Goal: Check status: Check status

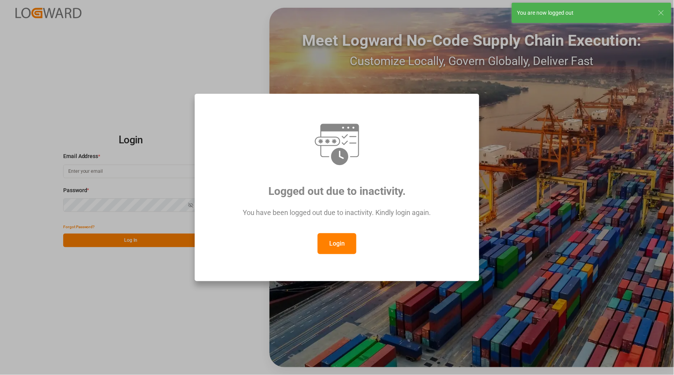
click at [332, 248] on button "Login" at bounding box center [336, 243] width 39 height 21
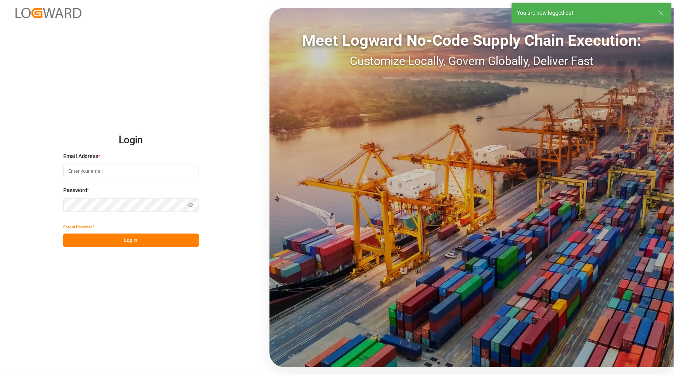
type input "[PERSON_NAME][EMAIL_ADDRESS][PERSON_NAME][DOMAIN_NAME]"
click at [93, 242] on button "Log In" at bounding box center [131, 241] width 136 height 14
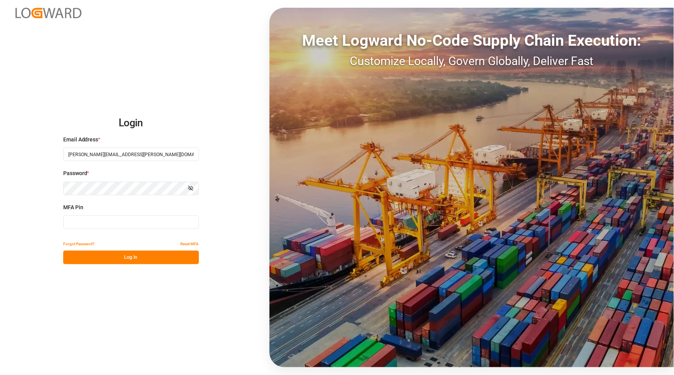
click at [86, 221] on input at bounding box center [131, 222] width 136 height 14
type input "768156"
click at [134, 256] on button "Log In" at bounding box center [131, 258] width 136 height 14
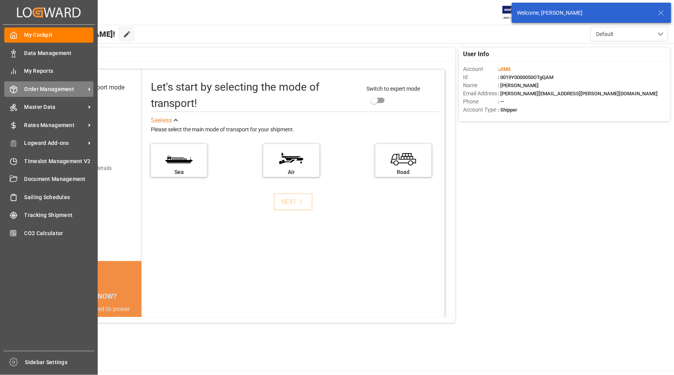
click at [38, 86] on span "Order Management" at bounding box center [54, 89] width 61 height 8
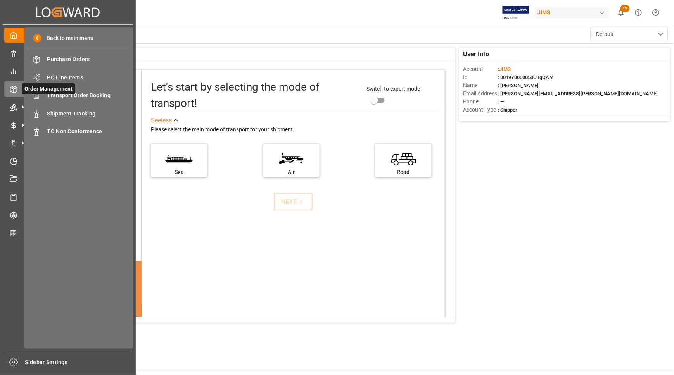
click at [72, 94] on span "Order Management" at bounding box center [48, 88] width 53 height 11
click at [75, 95] on span "Transport Order Booking" at bounding box center [88, 95] width 83 height 8
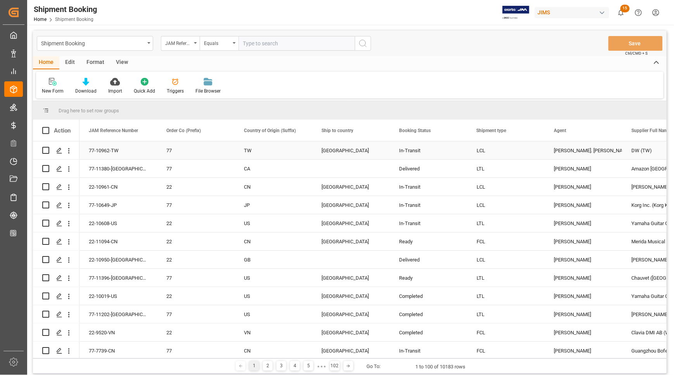
click at [376, 156] on div "[GEOGRAPHIC_DATA]" at bounding box center [350, 151] width 59 height 18
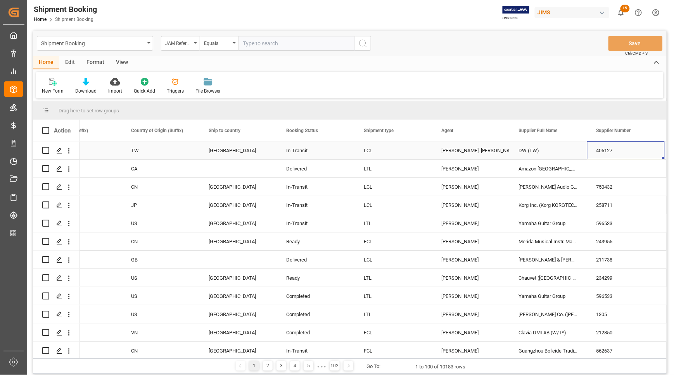
scroll to position [0, 113]
click at [574, 129] on span at bounding box center [573, 130] width 7 height 7
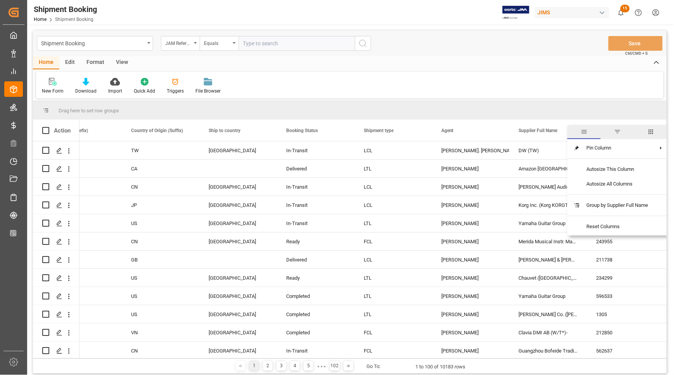
click at [617, 132] on span "filter" at bounding box center [617, 131] width 7 height 7
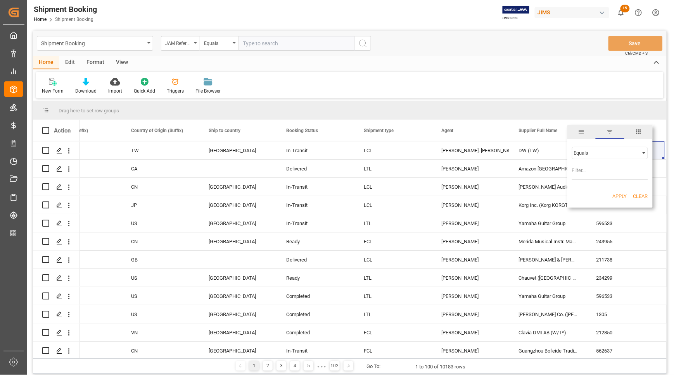
click at [588, 152] on div "Equals" at bounding box center [606, 153] width 65 height 6
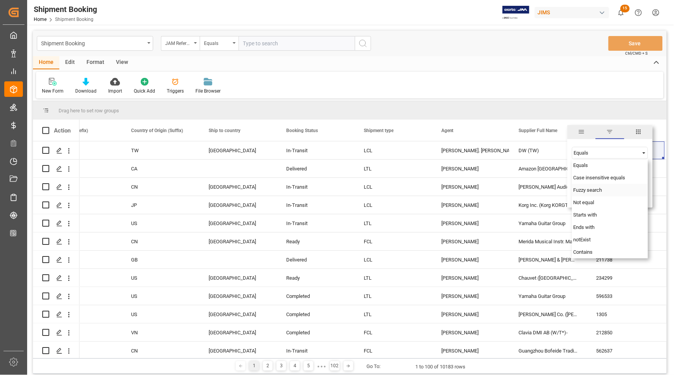
click at [588, 189] on span "Fuzzy search" at bounding box center [587, 190] width 29 height 6
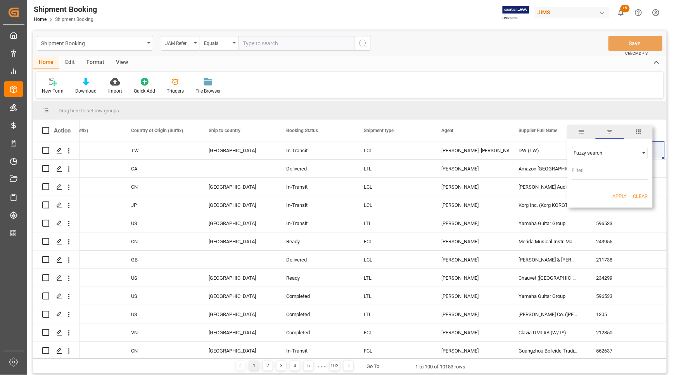
click at [588, 174] on input "Filter Value" at bounding box center [610, 173] width 76 height 16
type input "ESP"
click at [622, 194] on button "Apply" at bounding box center [619, 197] width 14 height 8
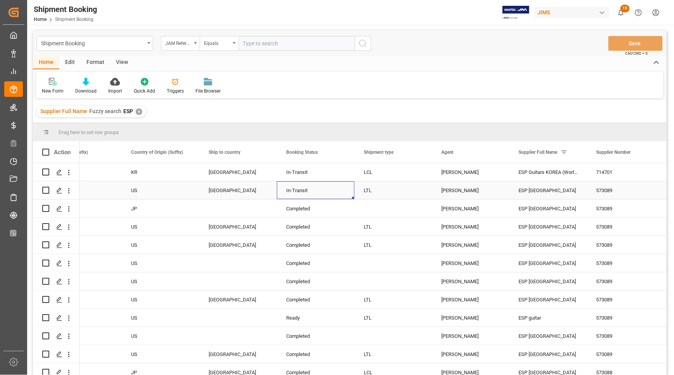
click at [326, 190] on div "In-Transit" at bounding box center [315, 191] width 59 height 18
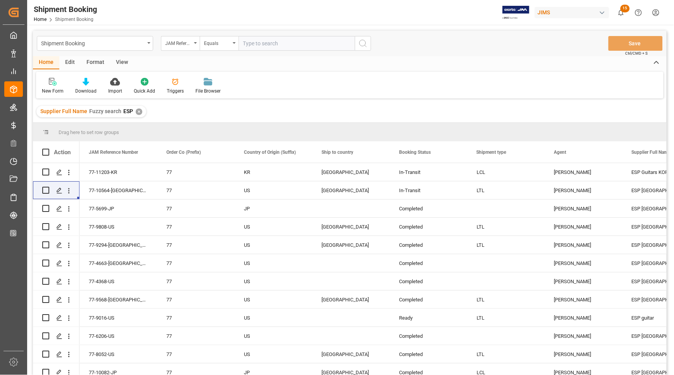
click at [380, 90] on div "New Form Download Import Quick Add Triggers File Browser" at bounding box center [349, 85] width 627 height 27
click at [57, 189] on icon "Press SPACE to select this row." at bounding box center [59, 191] width 6 height 6
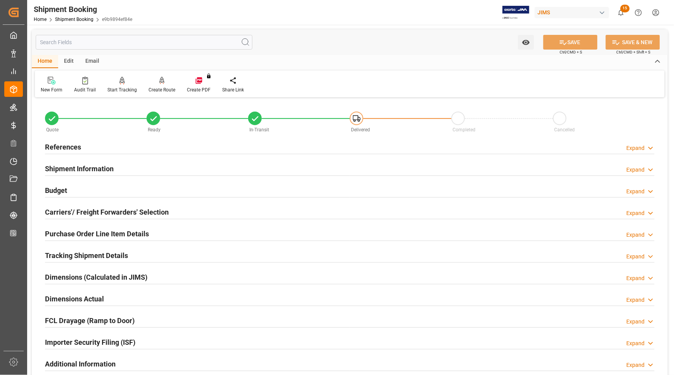
click at [60, 210] on h2 "Carriers'/ Freight Forwarders' Selection" at bounding box center [107, 212] width 124 height 10
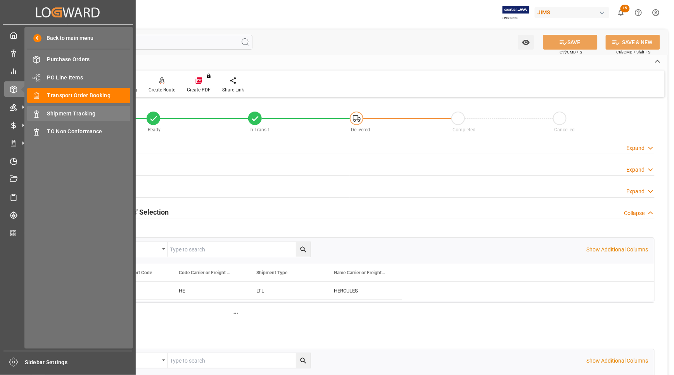
click at [57, 113] on span "Shipment Tracking" at bounding box center [88, 114] width 83 height 8
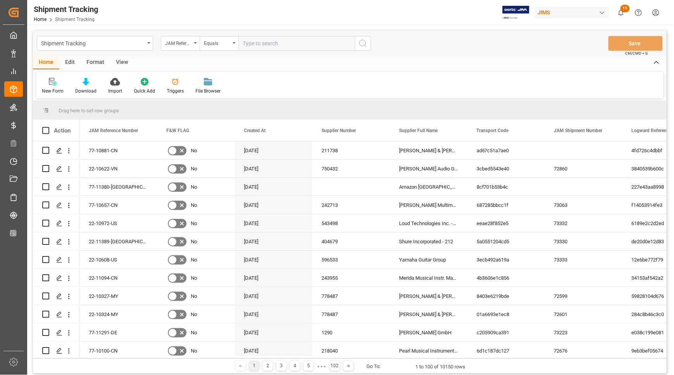
click at [259, 45] on input "text" at bounding box center [296, 43] width 116 height 15
type input "77-10564-[GEOGRAPHIC_DATA]"
click at [363, 43] on icon "search button" at bounding box center [362, 43] width 9 height 9
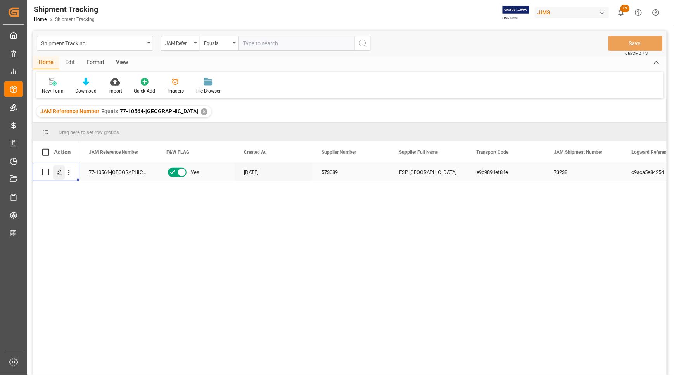
click at [55, 175] on div "Press SPACE to select this row." at bounding box center [59, 172] width 12 height 14
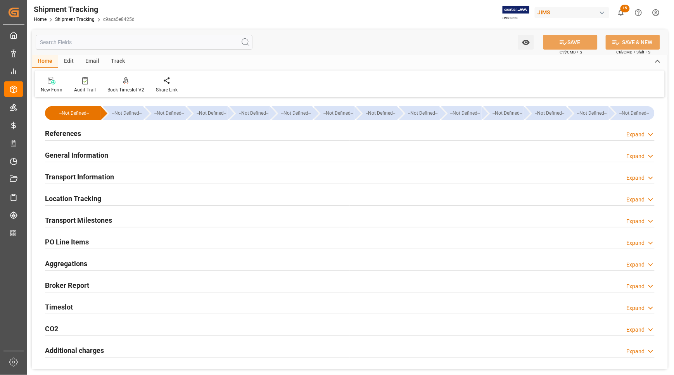
type input "[DATE]"
click at [51, 136] on h2 "References" at bounding box center [63, 133] width 36 height 10
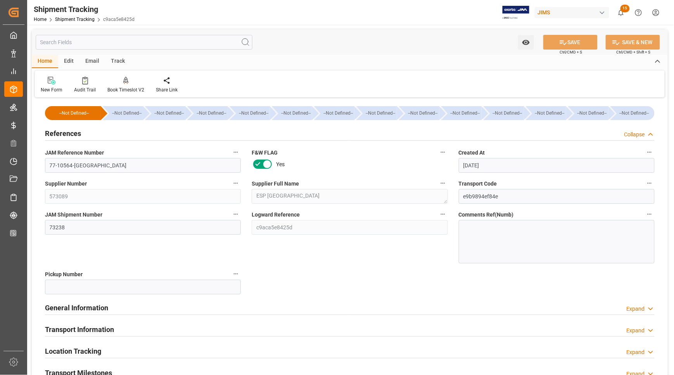
click at [80, 372] on h2 "Transport Milestones" at bounding box center [78, 373] width 67 height 10
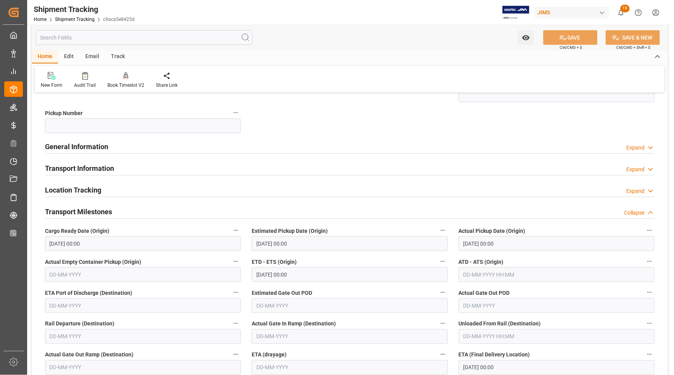
scroll to position [194, 0]
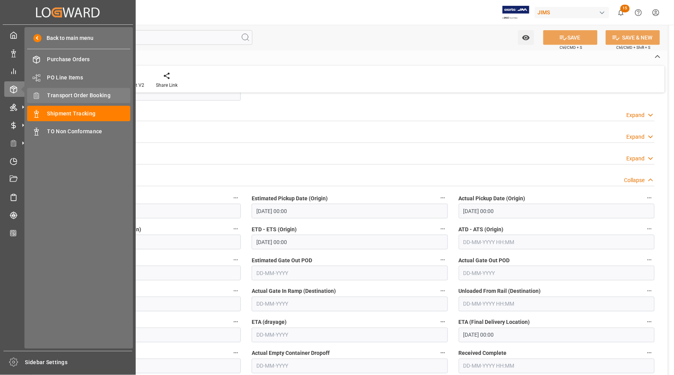
click at [57, 95] on span "Transport Order Booking" at bounding box center [88, 95] width 83 height 8
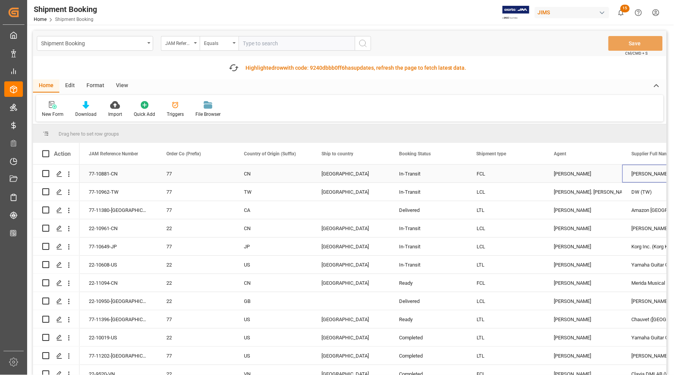
click at [634, 171] on div "[PERSON_NAME] & [PERSON_NAME] (US funds China)(W/T*)-" at bounding box center [661, 174] width 78 height 18
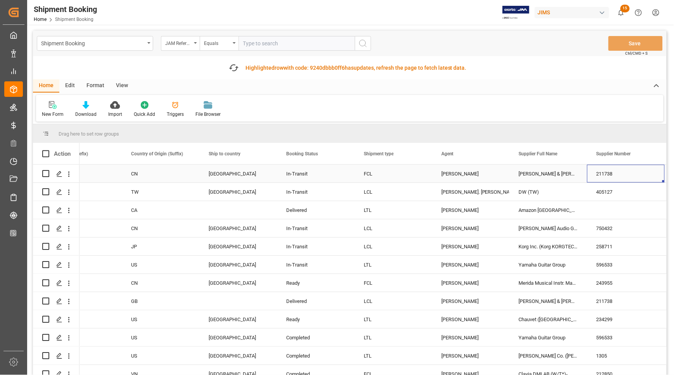
scroll to position [0, 190]
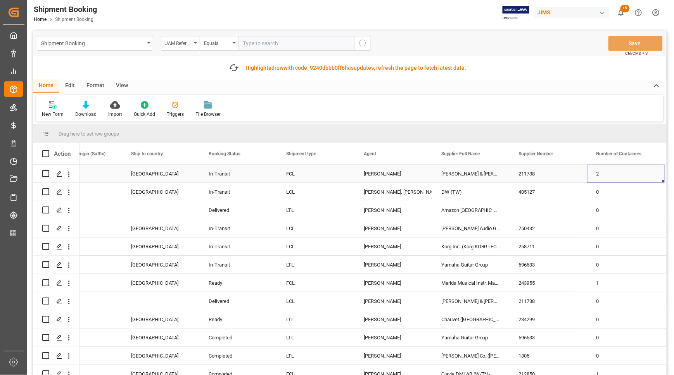
click at [456, 169] on div "[PERSON_NAME] & [PERSON_NAME] (US funds China)(W/T*)-" at bounding box center [471, 174] width 78 height 18
click at [497, 154] on span at bounding box center [496, 153] width 7 height 7
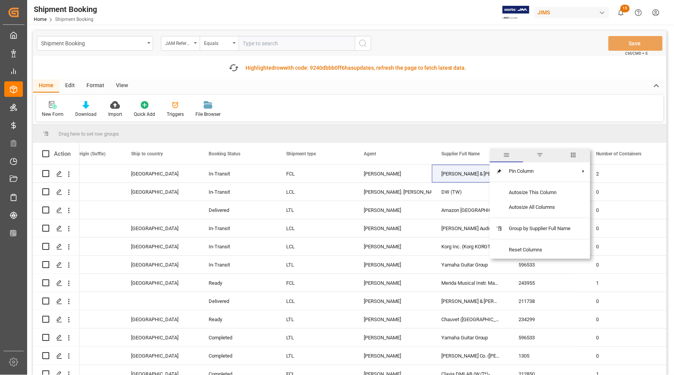
click at [545, 153] on span "filter" at bounding box center [539, 155] width 33 height 14
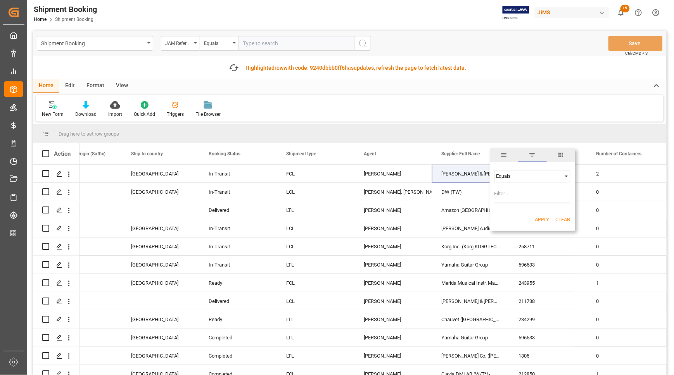
click at [522, 177] on div "Equals" at bounding box center [528, 176] width 65 height 6
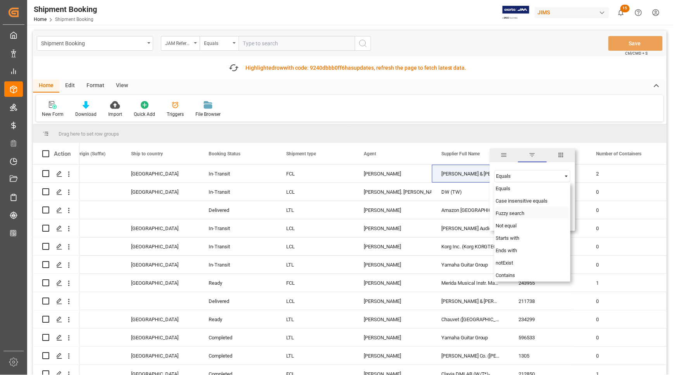
click at [516, 215] on span "Fuzzy search" at bounding box center [510, 213] width 29 height 6
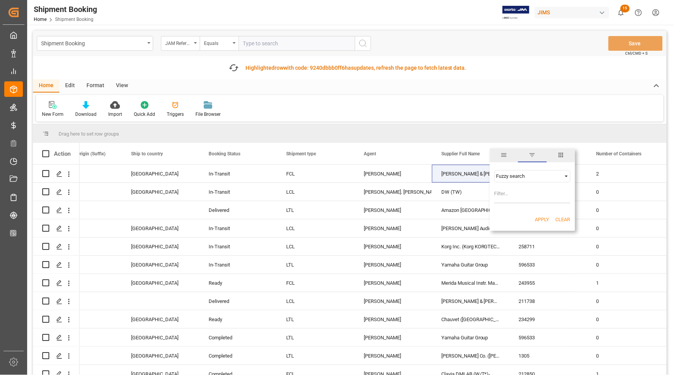
click at [514, 193] on input "Filter Value" at bounding box center [532, 196] width 76 height 16
type input "Schecter"
click at [539, 220] on button "Apply" at bounding box center [542, 220] width 14 height 8
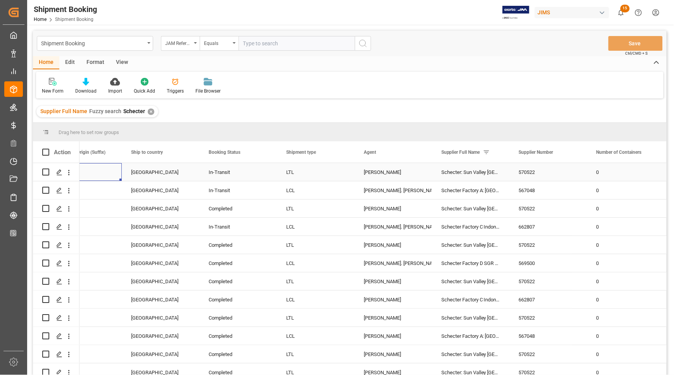
click at [119, 172] on div "US" at bounding box center [83, 172] width 78 height 18
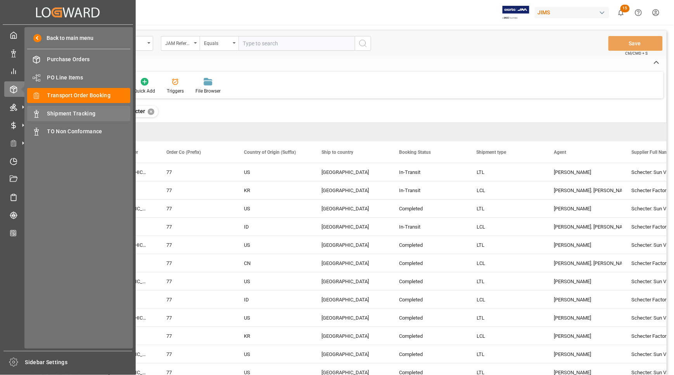
click at [57, 112] on span "Shipment Tracking" at bounding box center [88, 114] width 83 height 8
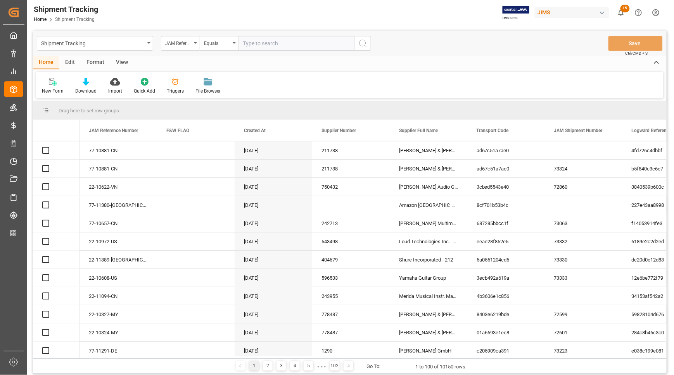
click at [276, 38] on input "text" at bounding box center [296, 43] width 116 height 15
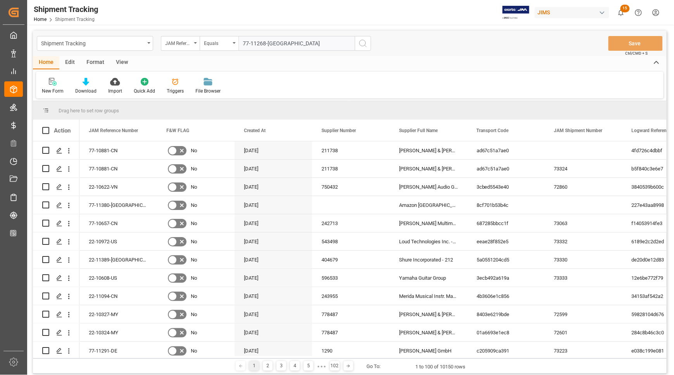
type input "77-11268-[GEOGRAPHIC_DATA]"
click at [363, 45] on icon "search button" at bounding box center [362, 43] width 9 height 9
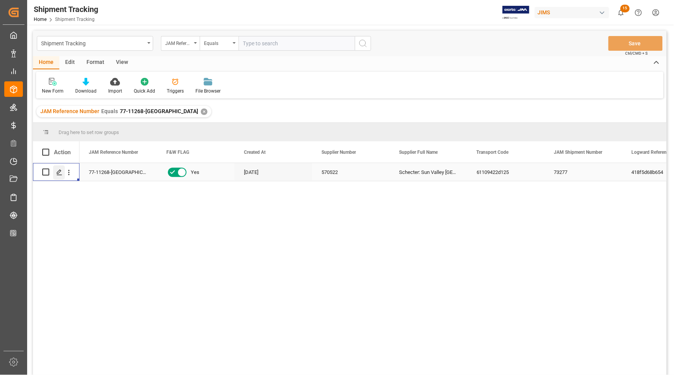
click at [57, 171] on icon "Press SPACE to select this row." at bounding box center [59, 172] width 6 height 6
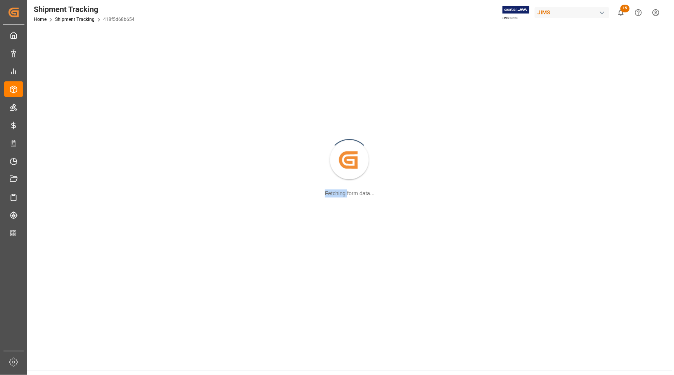
click at [57, 171] on div "Created by potrace 1.15, written by [PERSON_NAME] [DATE]-[DATE] Fetching form d…" at bounding box center [350, 160] width 636 height 263
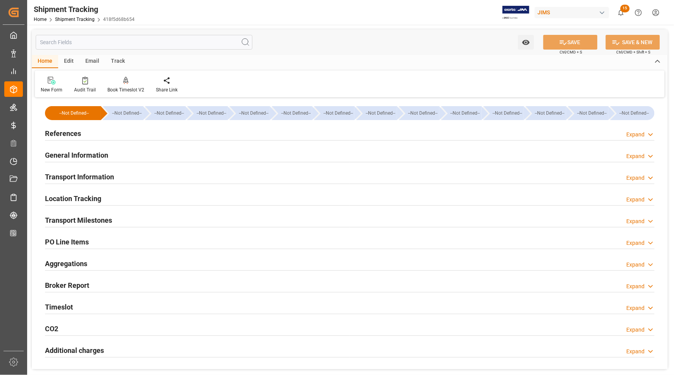
type input "[DATE]"
click at [63, 130] on h2 "References" at bounding box center [63, 133] width 36 height 10
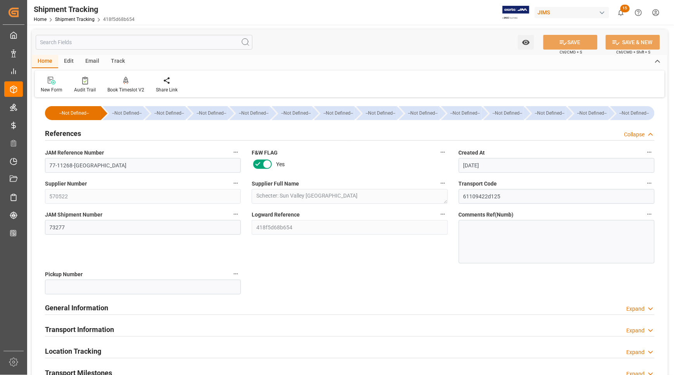
click at [402, 74] on div "New Form Audit Trail Book Timeslot V2 Book a Timeslot for the shipment Share Li…" at bounding box center [349, 84] width 629 height 27
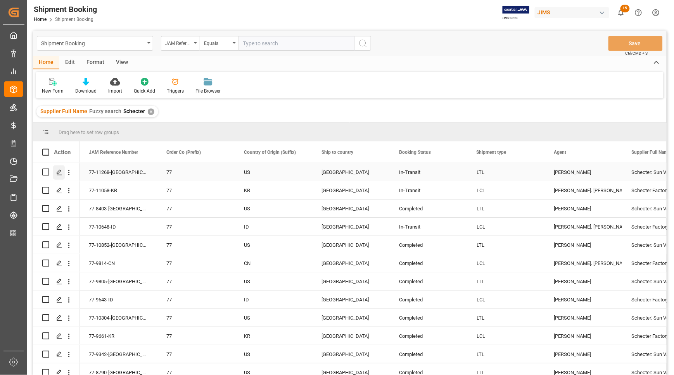
click at [54, 171] on div "Press SPACE to select this row." at bounding box center [59, 172] width 12 height 14
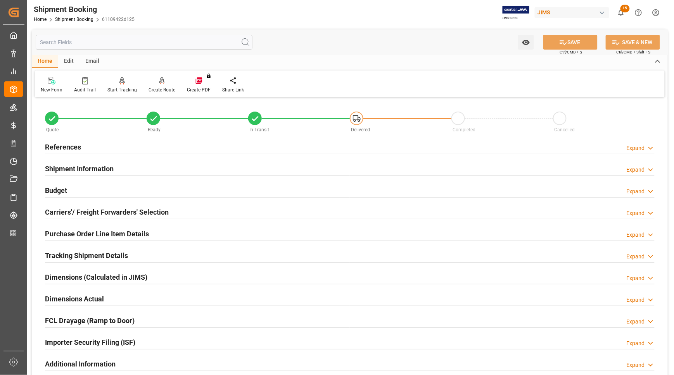
click at [57, 166] on h2 "Shipment Information" at bounding box center [79, 169] width 69 height 10
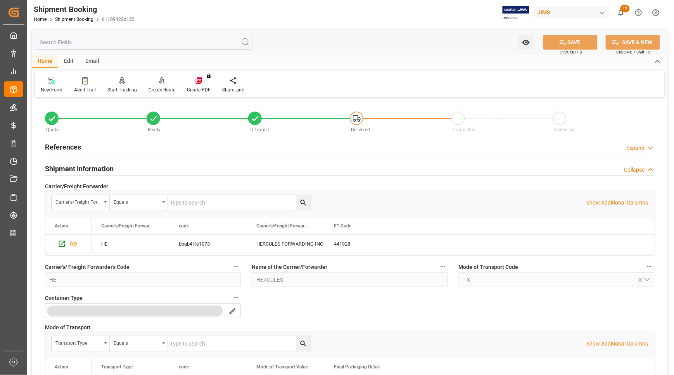
click at [58, 167] on h2 "Shipment Information" at bounding box center [79, 169] width 69 height 10
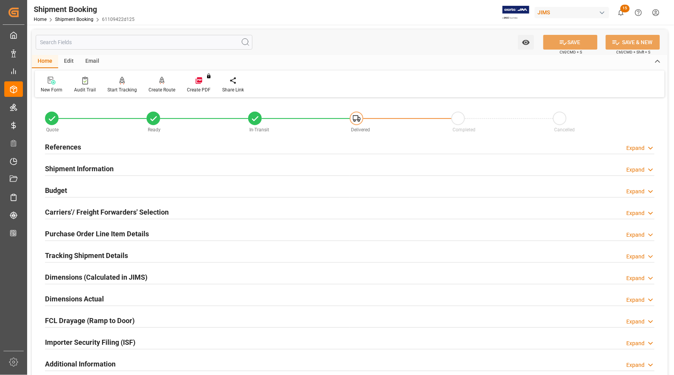
click at [61, 297] on h2 "Dimensions Actual" at bounding box center [74, 299] width 59 height 10
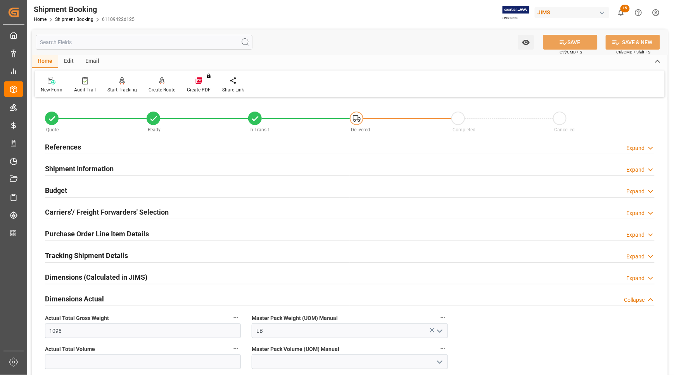
click at [55, 145] on h2 "References" at bounding box center [63, 147] width 36 height 10
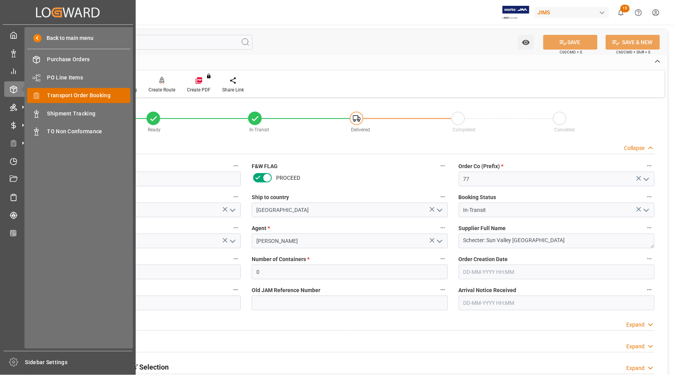
click at [78, 95] on span "Transport Order Booking" at bounding box center [88, 95] width 83 height 8
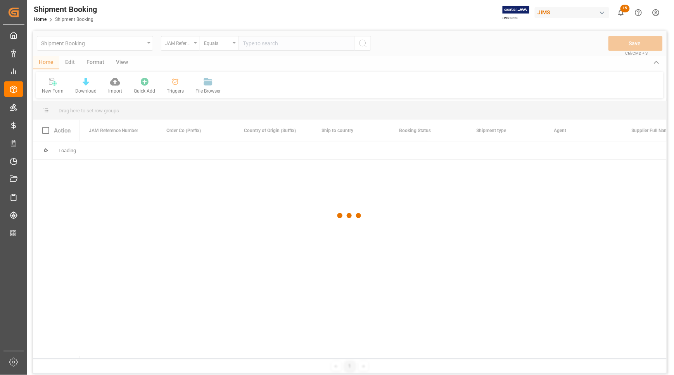
click at [298, 46] on div at bounding box center [349, 216] width 633 height 371
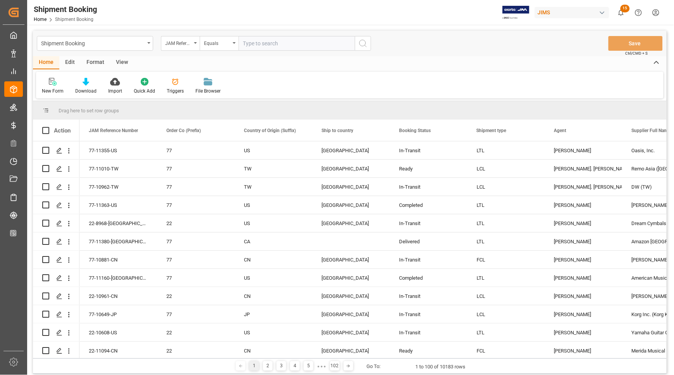
click at [289, 43] on input "text" at bounding box center [296, 43] width 116 height 15
type input "77-11120-CN"
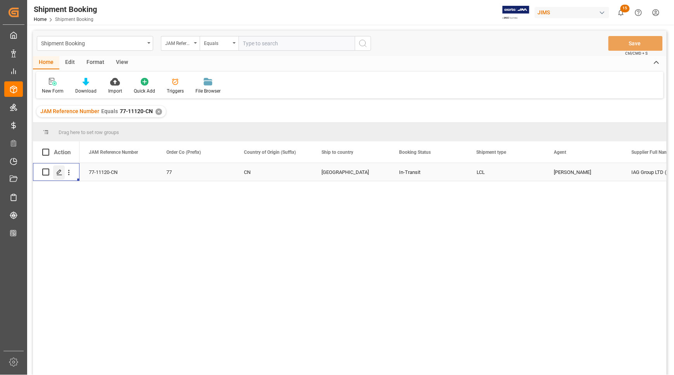
click at [60, 174] on icon "Press SPACE to select this row." at bounding box center [59, 172] width 6 height 6
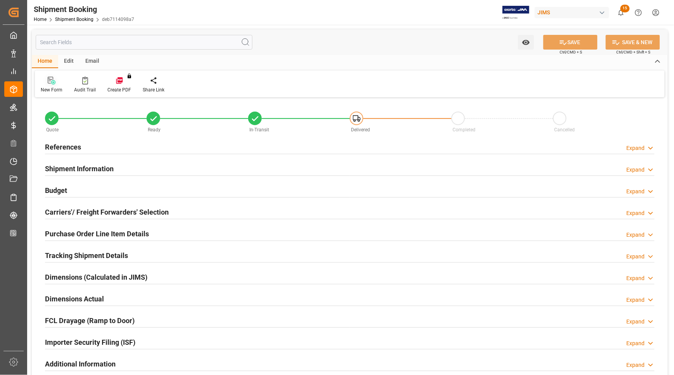
type input "0"
type input "445.3134"
type input "850"
type input "4643"
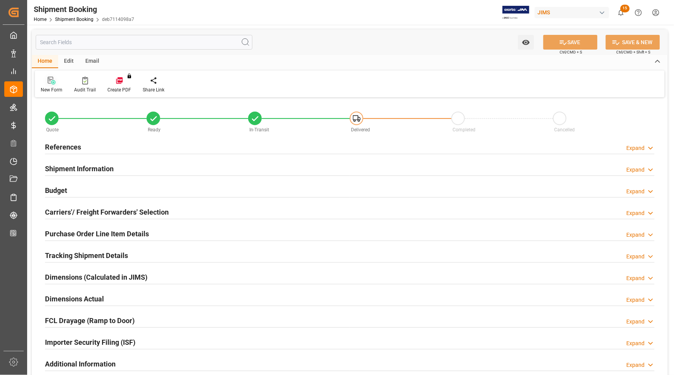
type input "4643"
type input "[DATE] 00:00"
type input "[DATE]"
click at [65, 146] on h2 "References" at bounding box center [63, 147] width 36 height 10
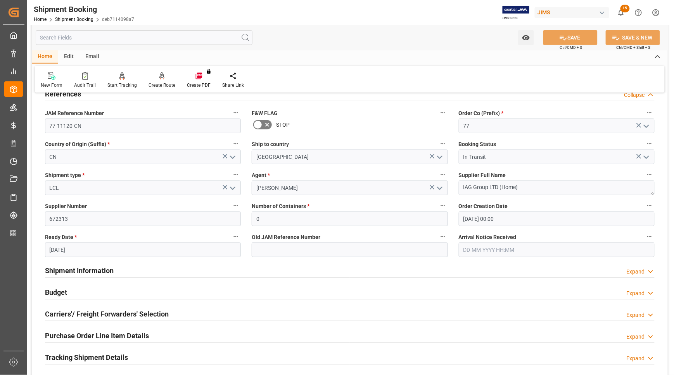
scroll to position [145, 0]
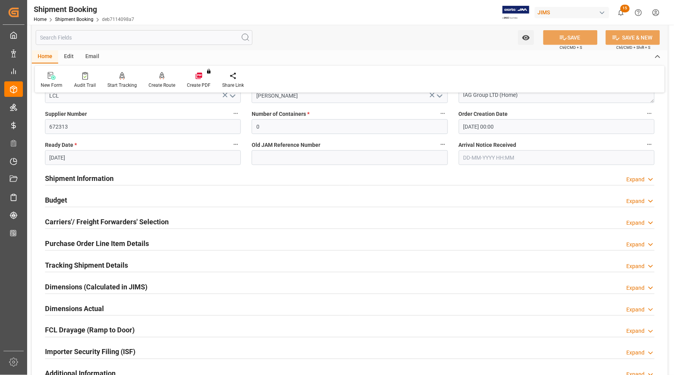
click at [69, 199] on div "Budget Expand" at bounding box center [349, 199] width 609 height 15
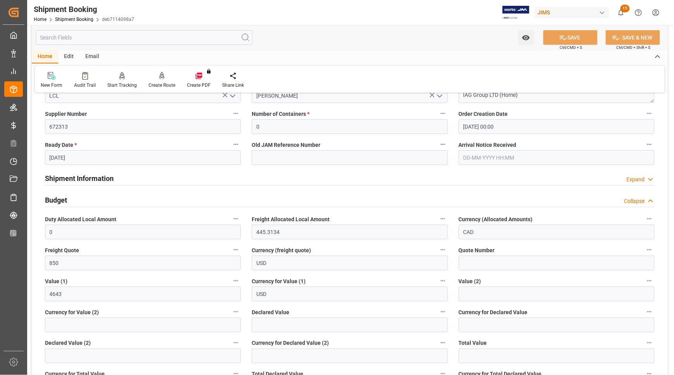
click at [52, 200] on h2 "Budget" at bounding box center [56, 200] width 22 height 10
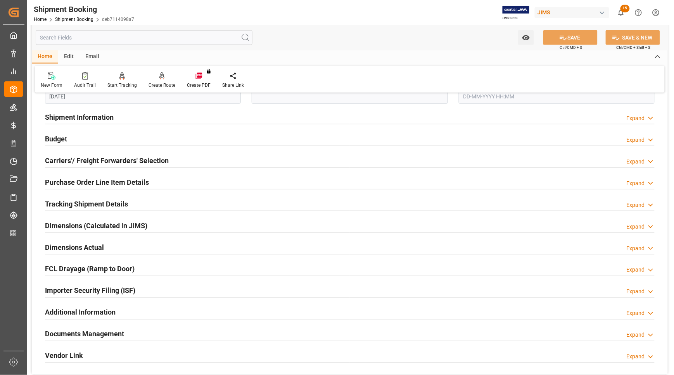
scroll to position [339, 0]
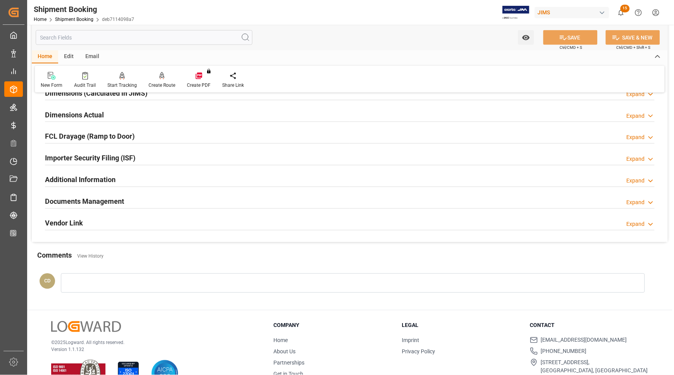
click at [78, 202] on h2 "Documents Management" at bounding box center [84, 201] width 79 height 10
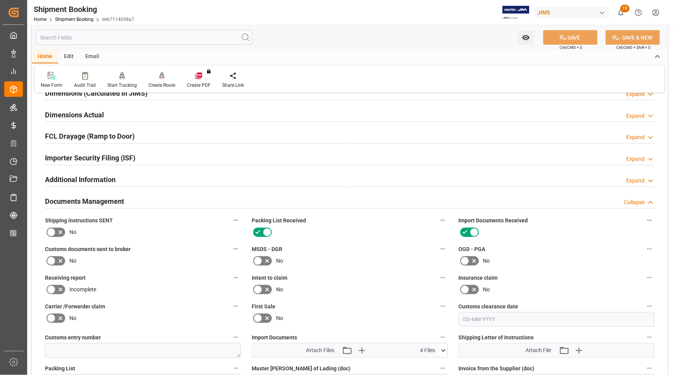
click at [60, 111] on h2 "Dimensions Actual" at bounding box center [74, 115] width 59 height 10
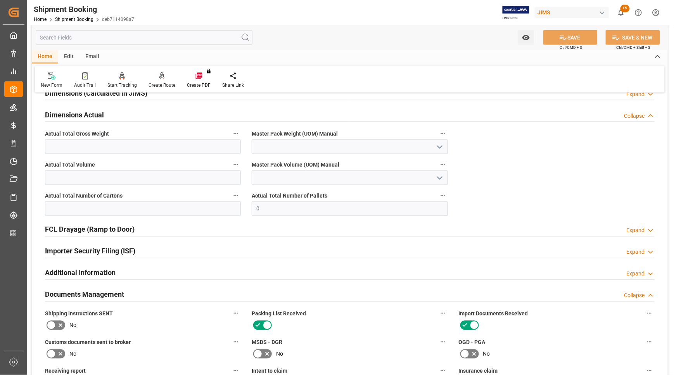
click at [60, 111] on h2 "Dimensions Actual" at bounding box center [74, 115] width 59 height 10
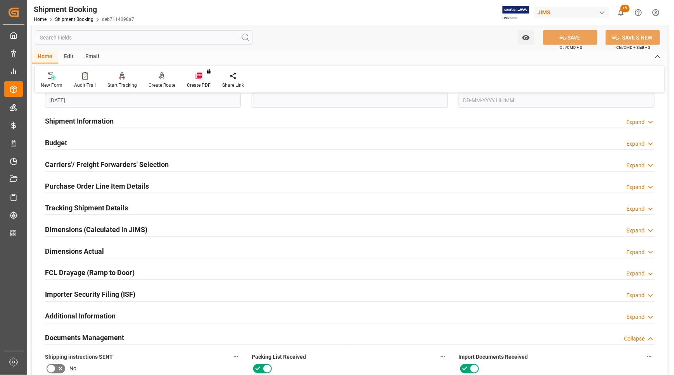
scroll to position [194, 0]
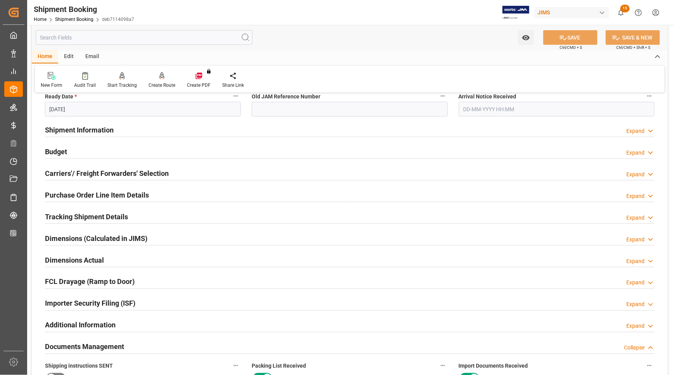
click at [56, 147] on h2 "Budget" at bounding box center [56, 151] width 22 height 10
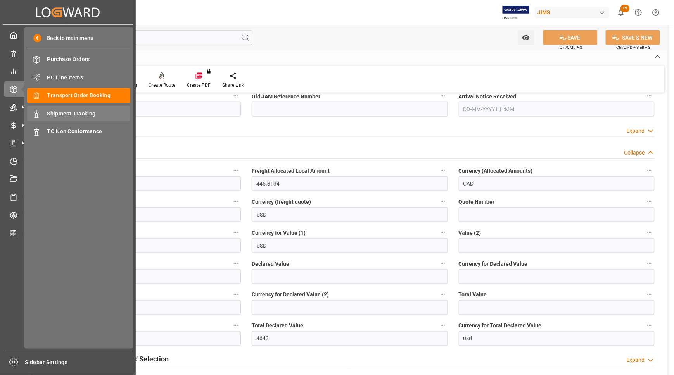
click at [64, 113] on span "Shipment Tracking" at bounding box center [88, 114] width 83 height 8
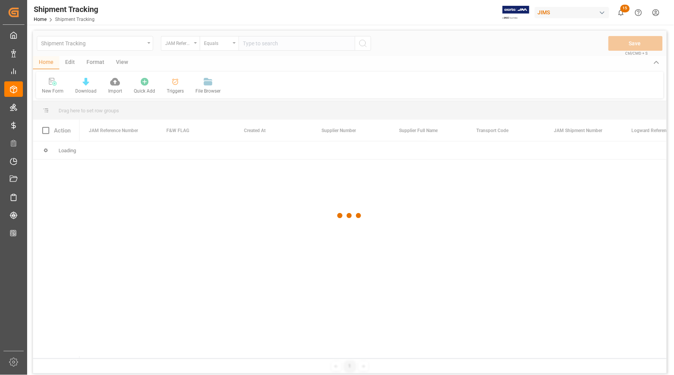
click at [258, 43] on div at bounding box center [349, 216] width 633 height 371
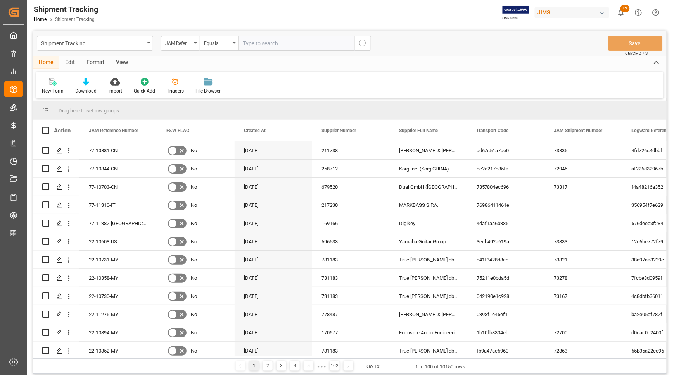
click at [258, 43] on input "text" at bounding box center [296, 43] width 116 height 15
type input "77-11120-CN"
click at [363, 43] on icon "search button" at bounding box center [362, 43] width 9 height 9
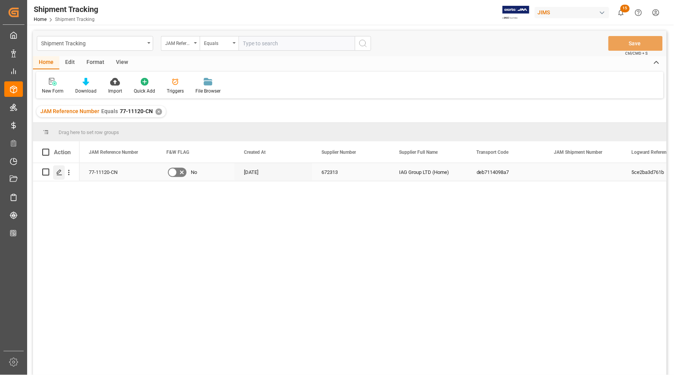
click at [58, 174] on icon "Press SPACE to select this row." at bounding box center [59, 172] width 6 height 6
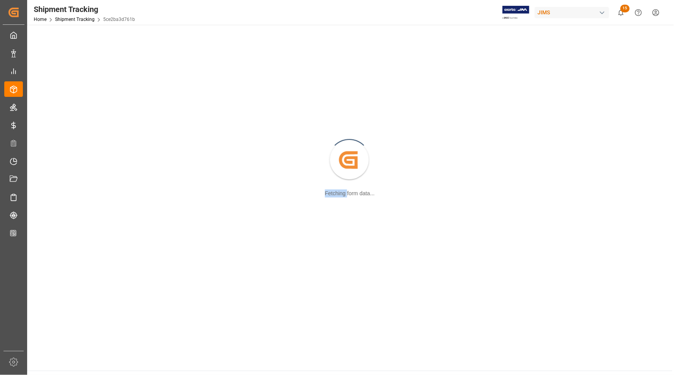
click at [58, 174] on div "Created by potrace 1.15, written by [PERSON_NAME] [DATE]-[DATE] Fetching form d…" at bounding box center [350, 160] width 636 height 263
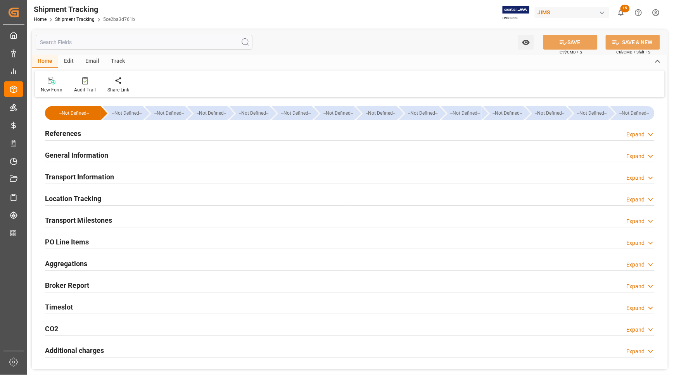
type input "[DATE]"
type input "[DATE] 00:00"
click at [65, 152] on h2 "General Information" at bounding box center [76, 155] width 63 height 10
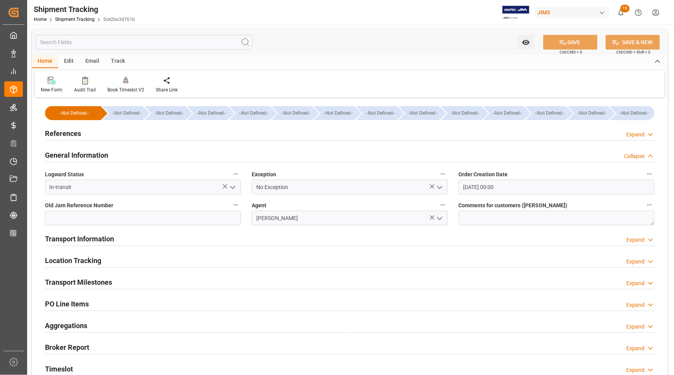
click at [61, 136] on h2 "References" at bounding box center [63, 133] width 36 height 10
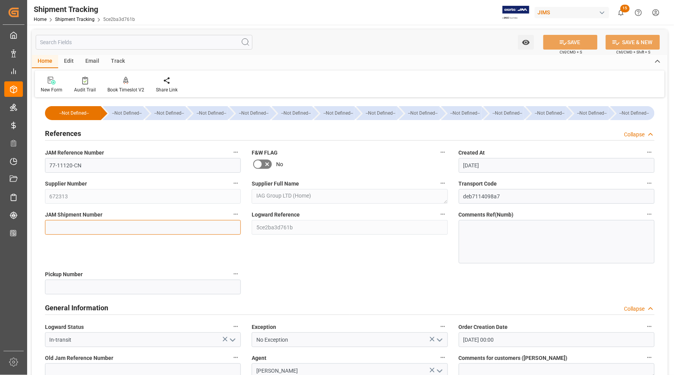
click at [74, 229] on input at bounding box center [143, 227] width 196 height 15
type input "73334"
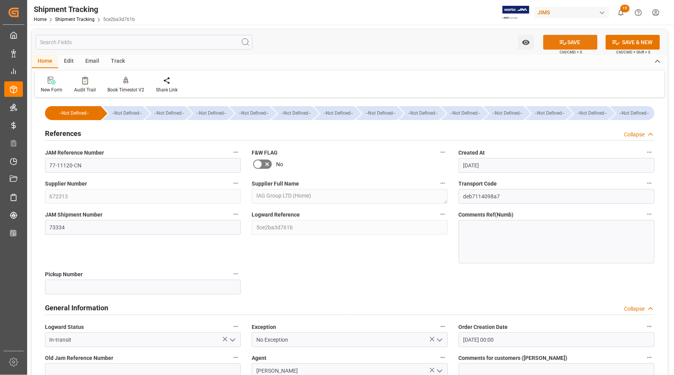
click at [580, 43] on button "SAVE" at bounding box center [570, 42] width 54 height 15
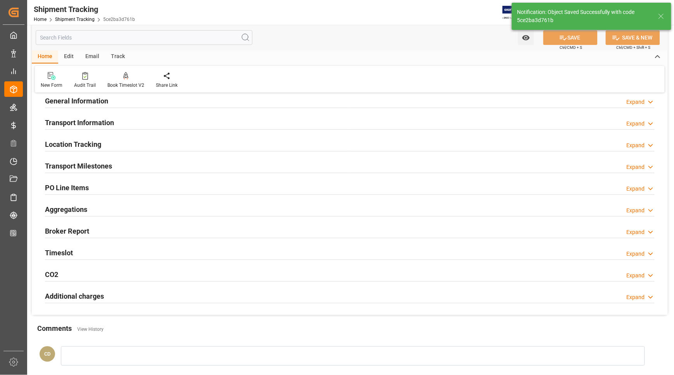
scroll to position [53, 0]
click at [65, 164] on h2 "Transport Milestones" at bounding box center [78, 167] width 67 height 10
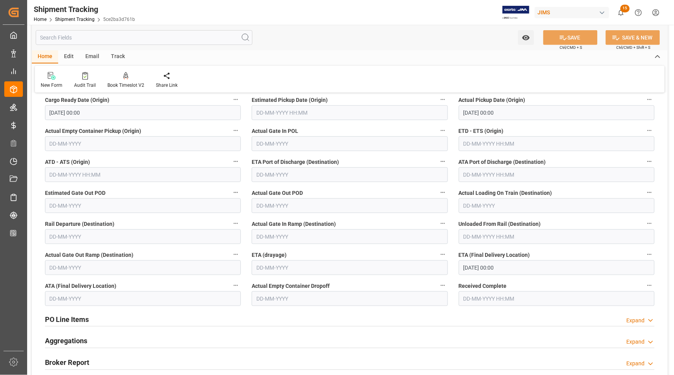
scroll to position [150, 0]
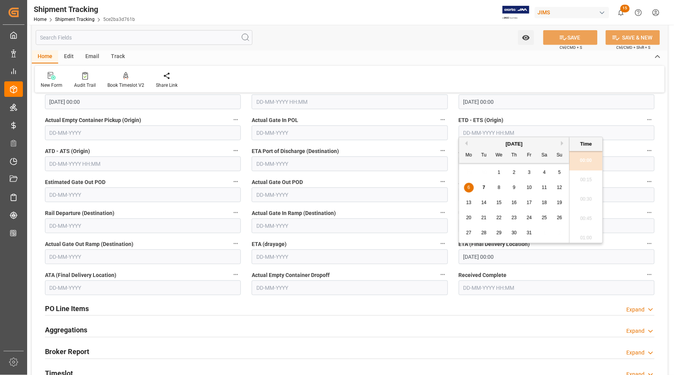
click at [481, 259] on input "[DATE] 00:00" at bounding box center [556, 257] width 196 height 15
click at [516, 189] on div "9" at bounding box center [514, 187] width 10 height 9
type input "[DATE] 00:00"
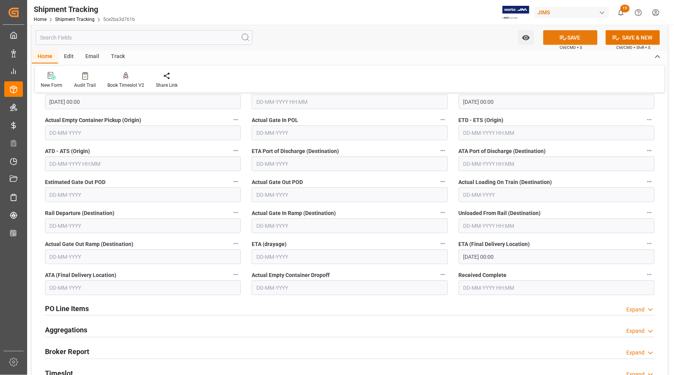
click at [563, 34] on icon at bounding box center [563, 38] width 8 height 8
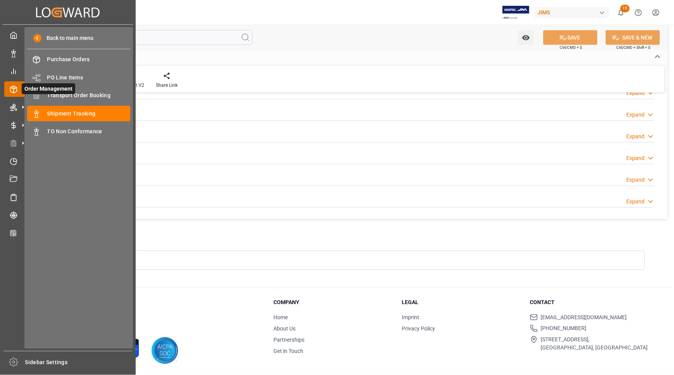
click at [51, 94] on span "Order Management" at bounding box center [48, 88] width 53 height 11
click at [49, 94] on span "Transport Order Booking" at bounding box center [88, 95] width 83 height 8
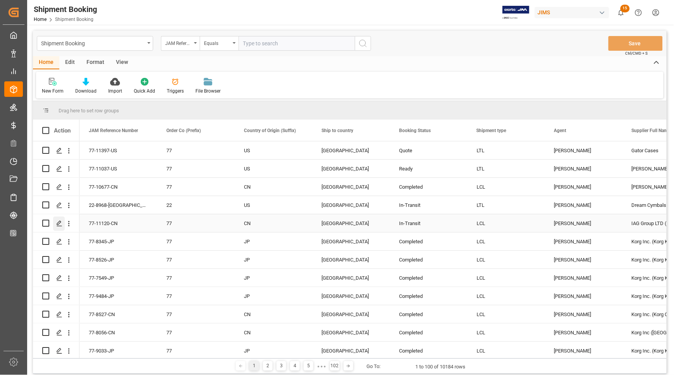
click at [57, 222] on icon "Press SPACE to select this row." at bounding box center [59, 224] width 6 height 6
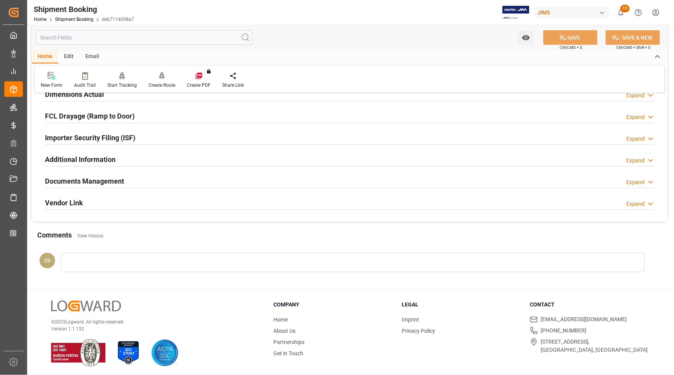
scroll to position [207, 0]
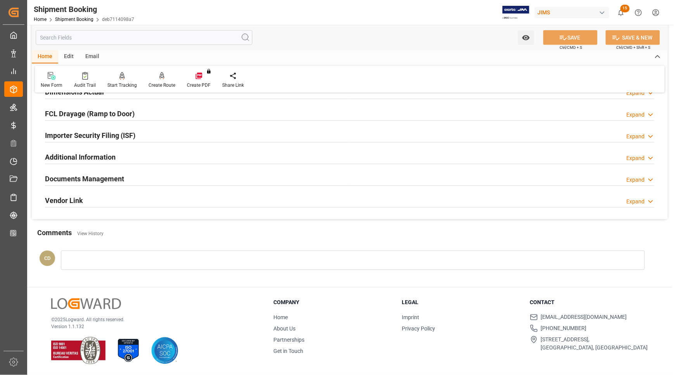
click at [80, 175] on h2 "Documents Management" at bounding box center [84, 179] width 79 height 10
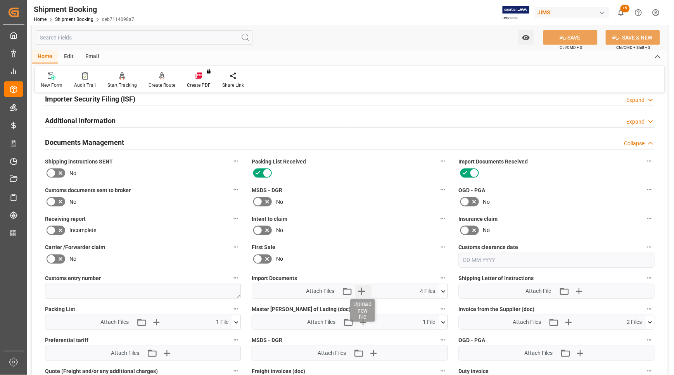
scroll to position [304, 0]
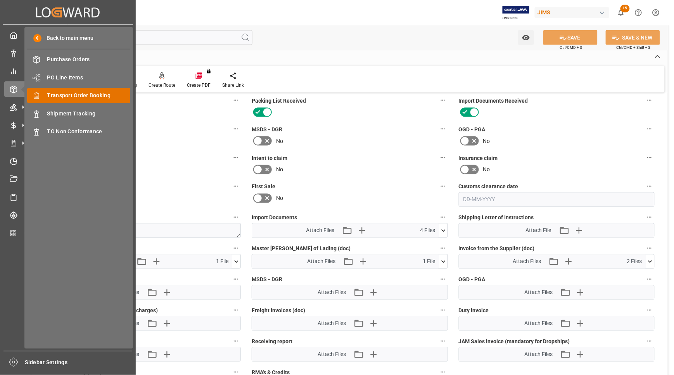
click at [59, 95] on span "Transport Order Booking" at bounding box center [88, 95] width 83 height 8
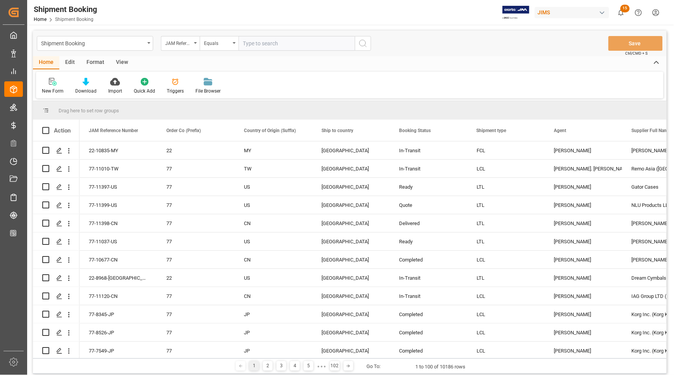
click at [299, 41] on input "text" at bounding box center [296, 43] width 116 height 15
type input "77-10813-CN"
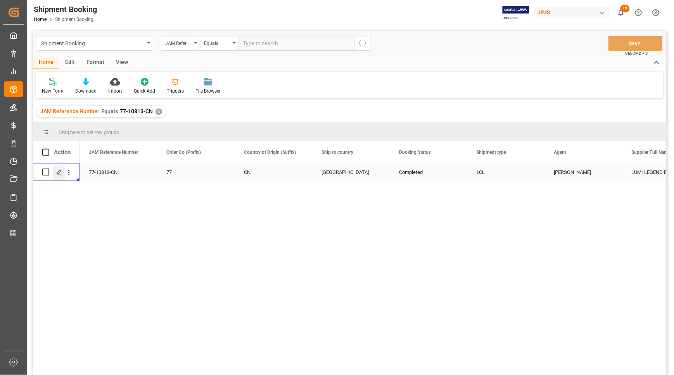
click at [59, 169] on icon "Press SPACE to select this row." at bounding box center [59, 172] width 6 height 6
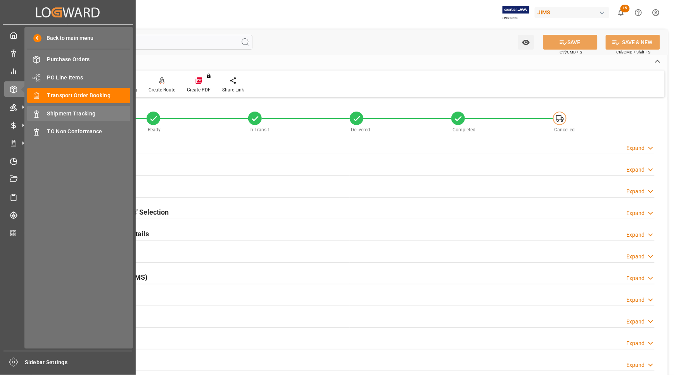
click at [48, 112] on span "Shipment Tracking" at bounding box center [88, 114] width 83 height 8
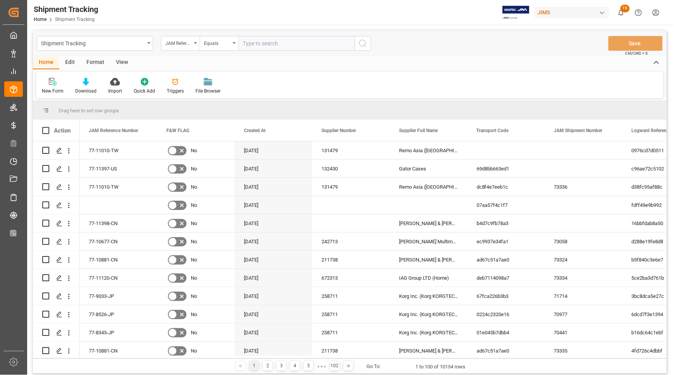
click at [254, 45] on input "text" at bounding box center [296, 43] width 116 height 15
type input "77-10813-CN"
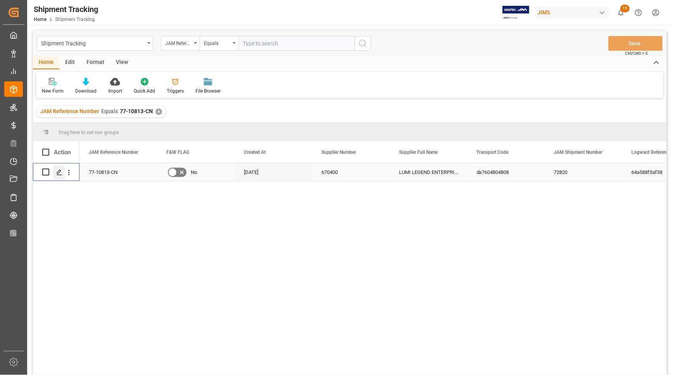
click at [57, 173] on icon "Press SPACE to select this row." at bounding box center [59, 172] width 6 height 6
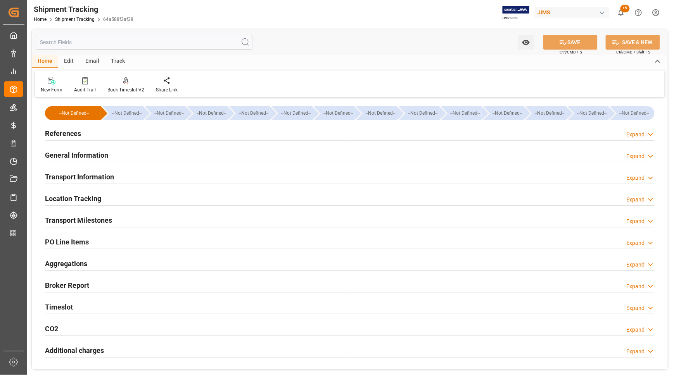
type input "[DATE] 00:00"
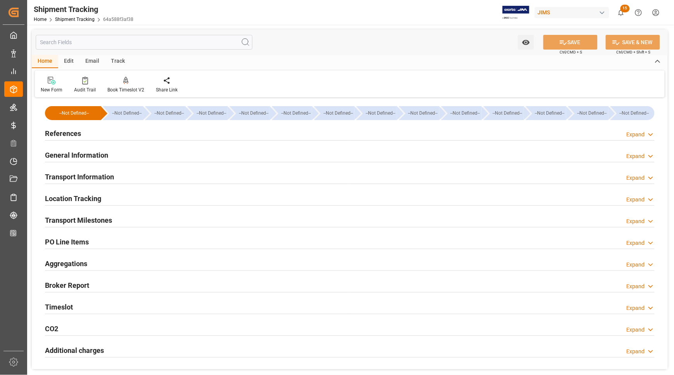
click at [83, 219] on h2 "Transport Milestones" at bounding box center [78, 220] width 67 height 10
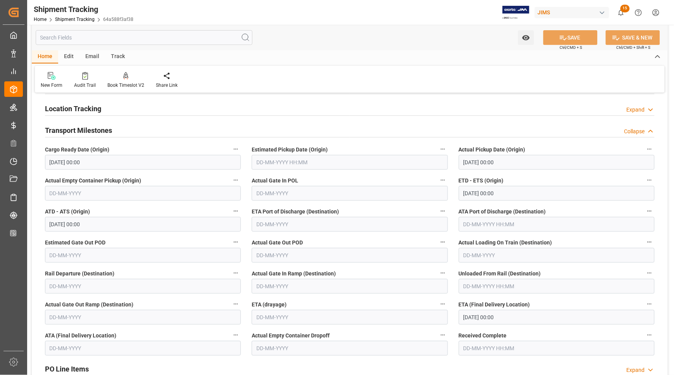
scroll to position [97, 0]
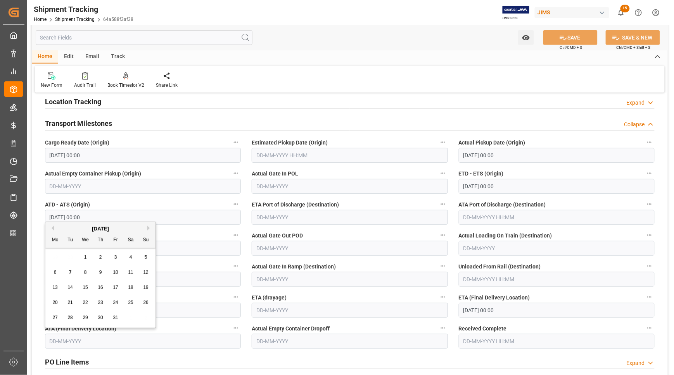
click at [65, 339] on input "text" at bounding box center [143, 341] width 196 height 15
click at [86, 255] on span "1" at bounding box center [85, 257] width 3 height 5
type input "[DATE]"
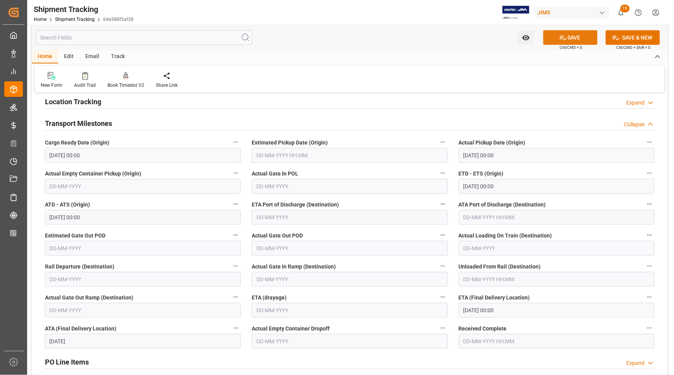
click at [568, 37] on button "SAVE" at bounding box center [570, 37] width 54 height 15
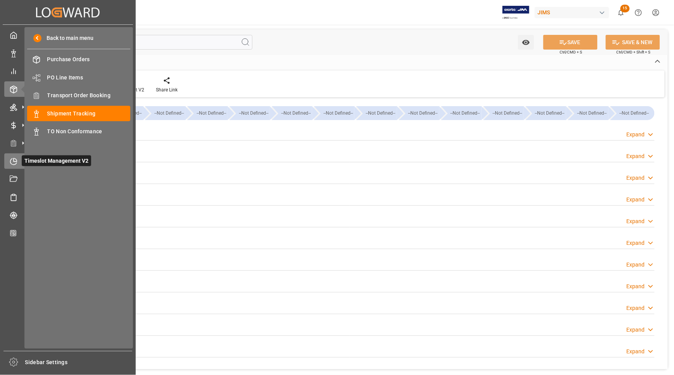
click at [16, 164] on icon at bounding box center [14, 162] width 8 height 8
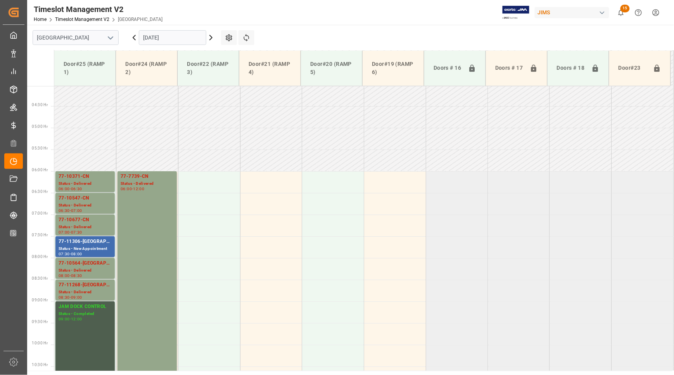
scroll to position [190, 0]
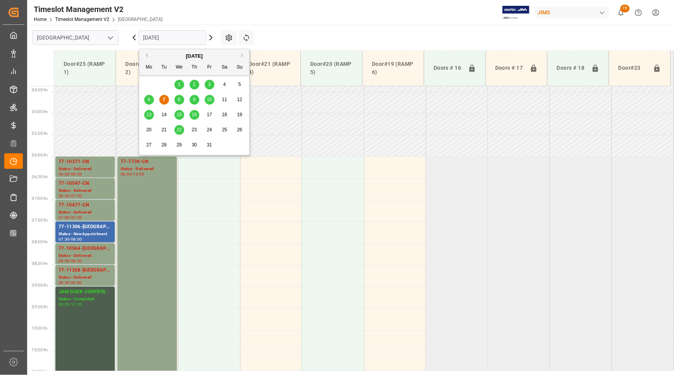
click at [165, 39] on input "[DATE]" at bounding box center [172, 37] width 67 height 15
click at [146, 101] on div "6" at bounding box center [149, 99] width 10 height 9
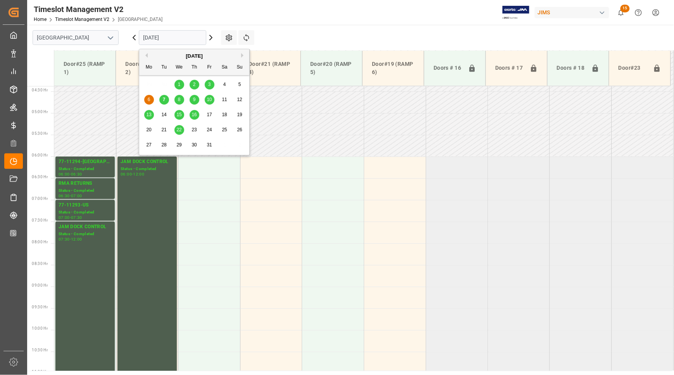
click at [165, 39] on input "[DATE]" at bounding box center [172, 37] width 67 height 15
click at [209, 87] on span "3" at bounding box center [209, 84] width 3 height 5
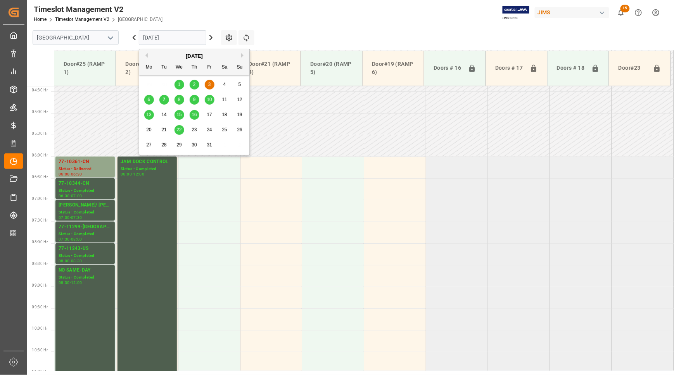
click at [178, 37] on input "[DATE]" at bounding box center [172, 37] width 67 height 15
click at [194, 84] on span "2" at bounding box center [194, 84] width 3 height 5
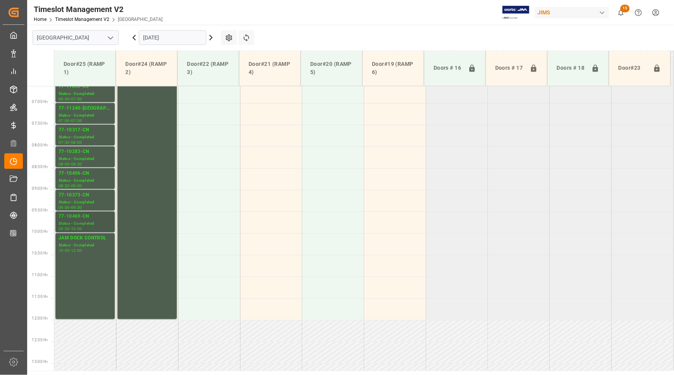
scroll to position [238, 0]
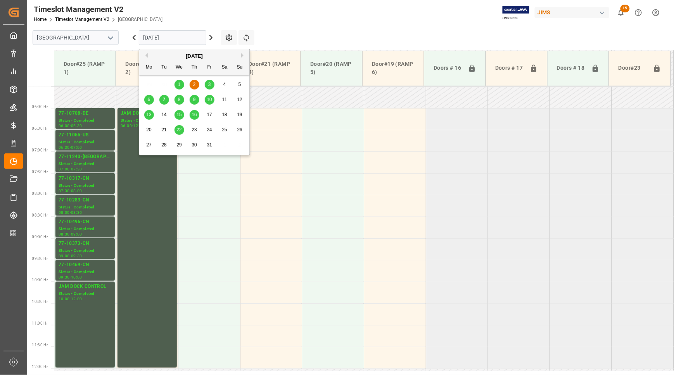
click at [154, 38] on input "[DATE]" at bounding box center [172, 37] width 67 height 15
click at [181, 84] on div "1" at bounding box center [179, 84] width 10 height 9
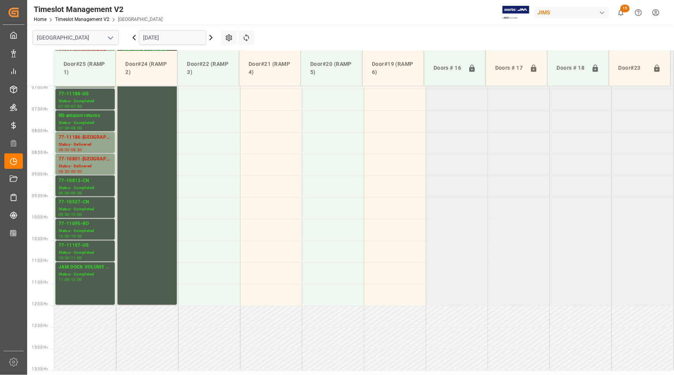
scroll to position [287, 0]
